Goal: Task Accomplishment & Management: Manage account settings

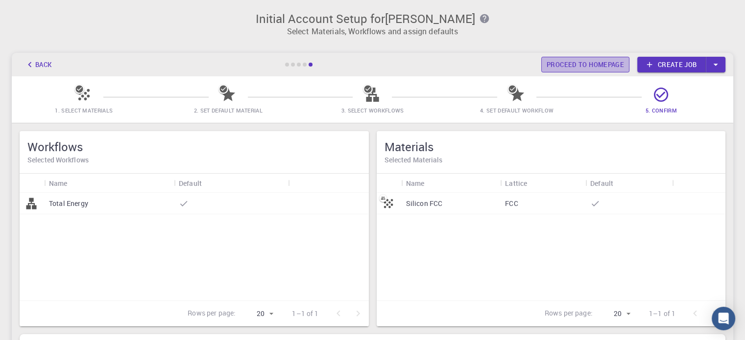
click at [589, 67] on link "Proceed to homepage" at bounding box center [585, 65] width 88 height 16
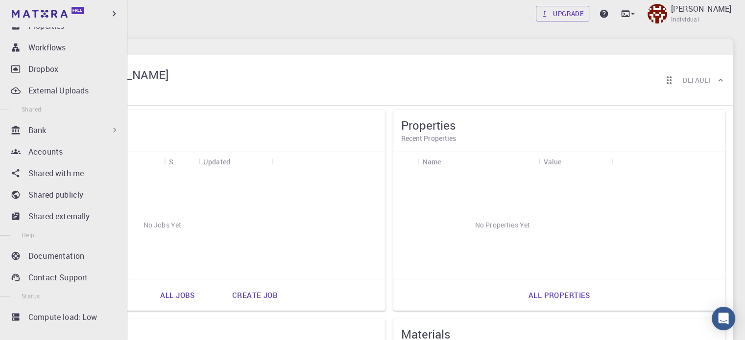
scroll to position [147, 0]
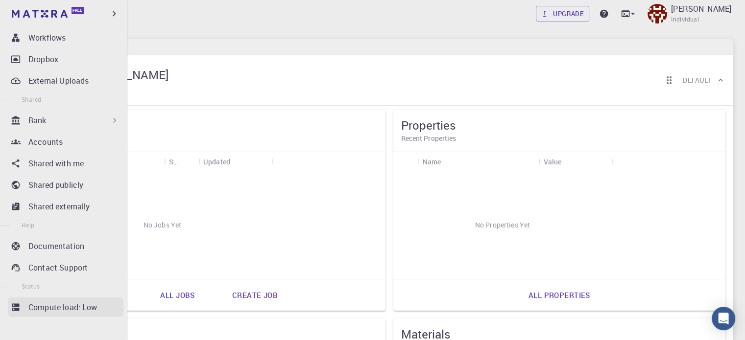
click at [72, 308] on p "Compute load: Low" at bounding box center [62, 308] width 69 height 12
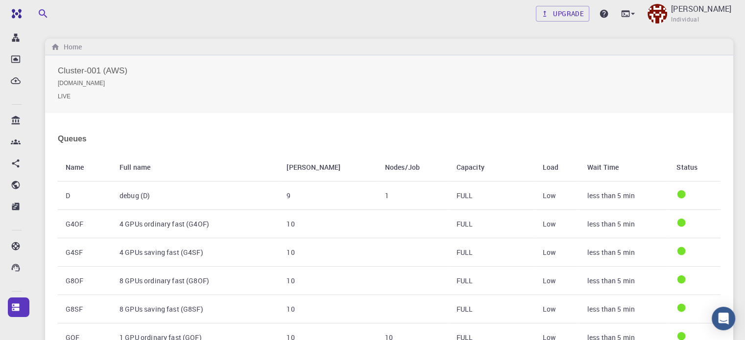
scroll to position [147, 0]
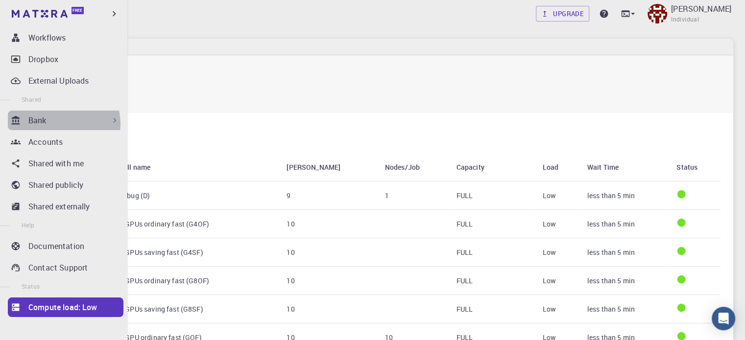
click at [62, 123] on div "Bank" at bounding box center [73, 121] width 91 height 12
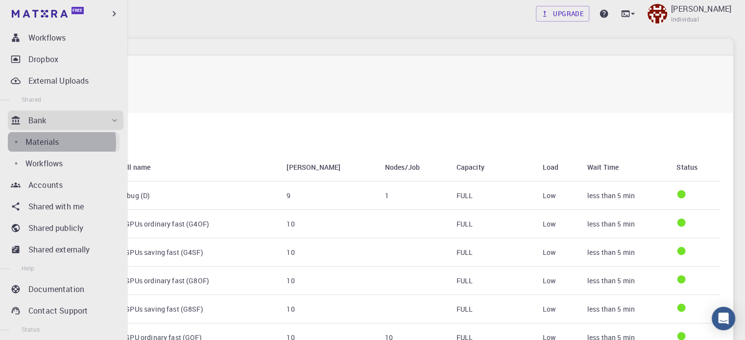
click at [51, 142] on p "Materials" at bounding box center [41, 142] width 33 height 12
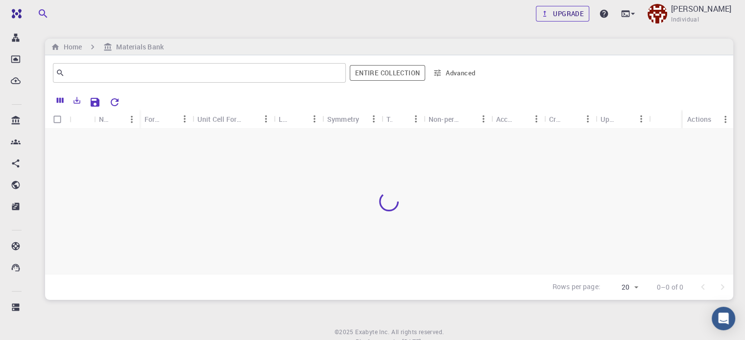
scroll to position [147, 0]
click at [536, 11] on link "Upgrade" at bounding box center [562, 14] width 53 height 16
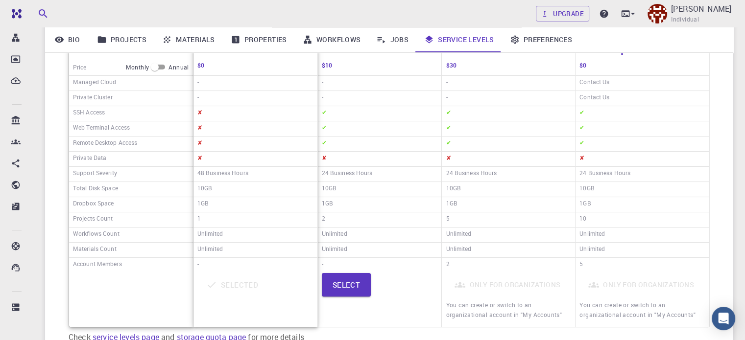
scroll to position [181, 0]
click at [247, 167] on h6 "48 Business Hours" at bounding box center [222, 173] width 51 height 13
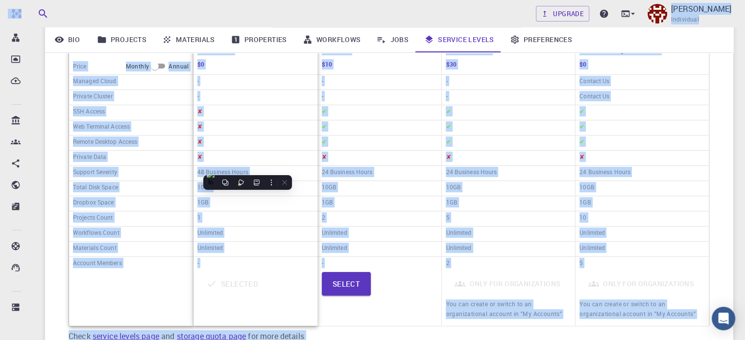
click at [242, 134] on div "✘" at bounding box center [255, 127] width 124 height 15
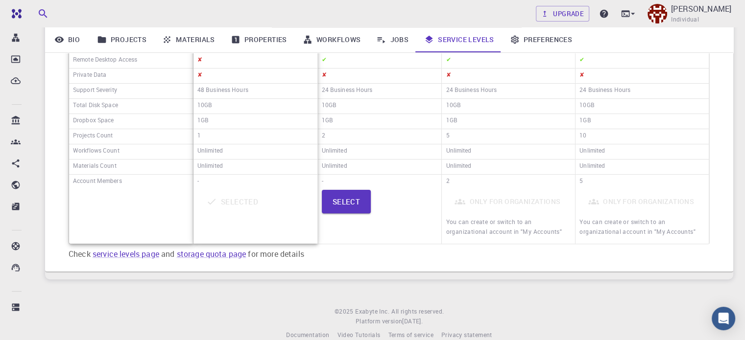
scroll to position [277, 0]
